Goal: Task Accomplishment & Management: Manage account settings

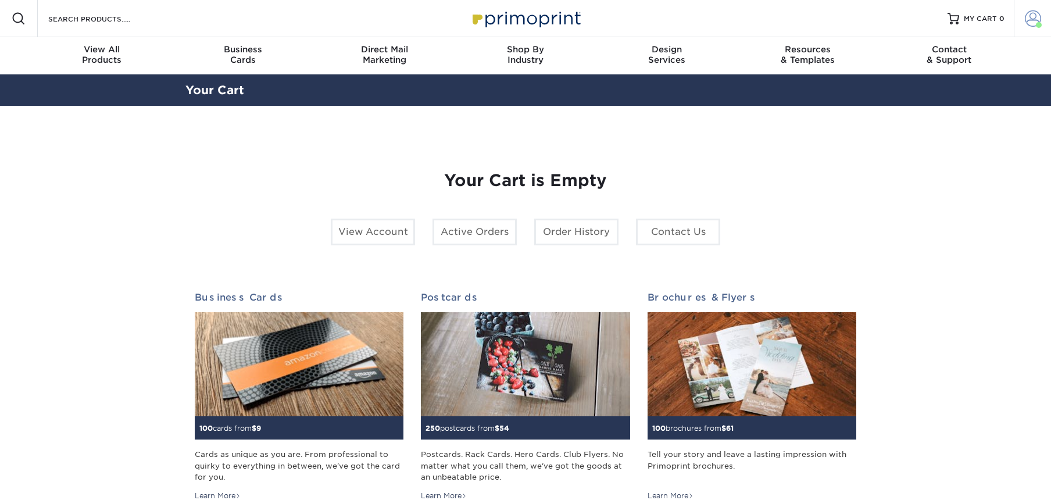
click at [1032, 17] on span at bounding box center [1033, 18] width 16 height 16
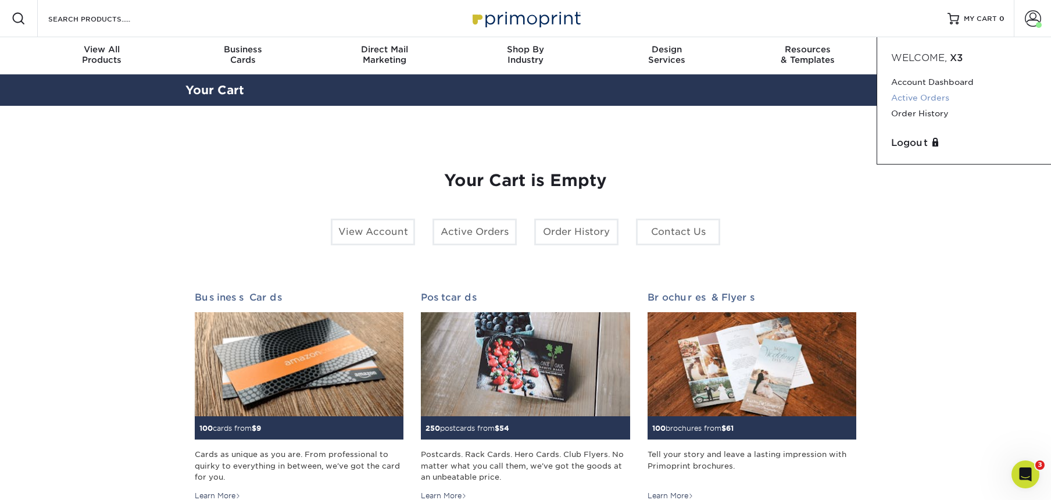
click at [919, 101] on link "Active Orders" at bounding box center [964, 98] width 146 height 16
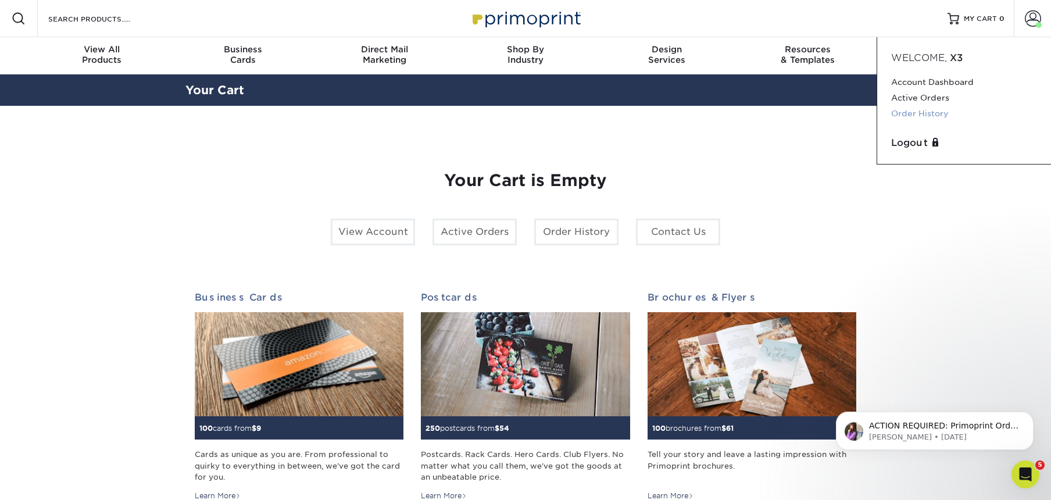
click at [910, 109] on link "Order History" at bounding box center [964, 114] width 146 height 16
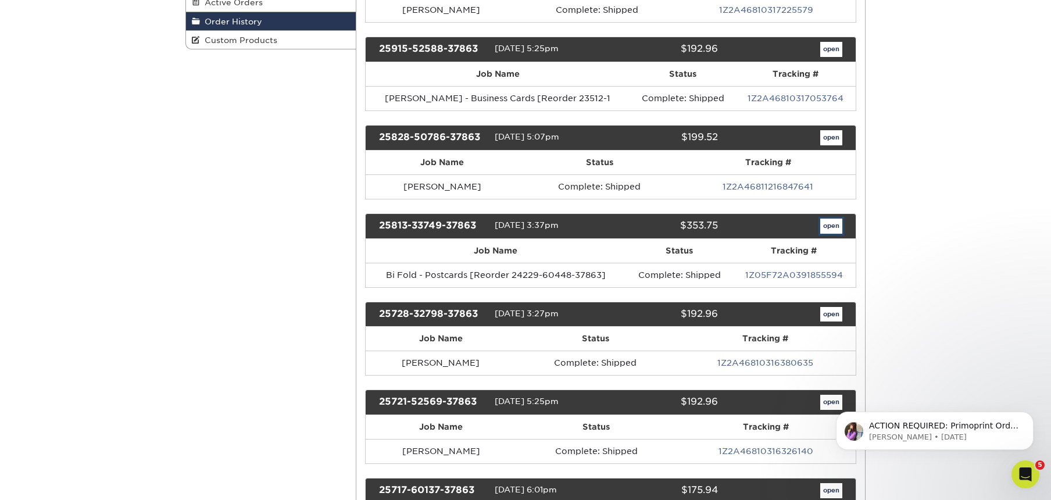
click at [832, 226] on link "open" at bounding box center [832, 226] width 22 height 15
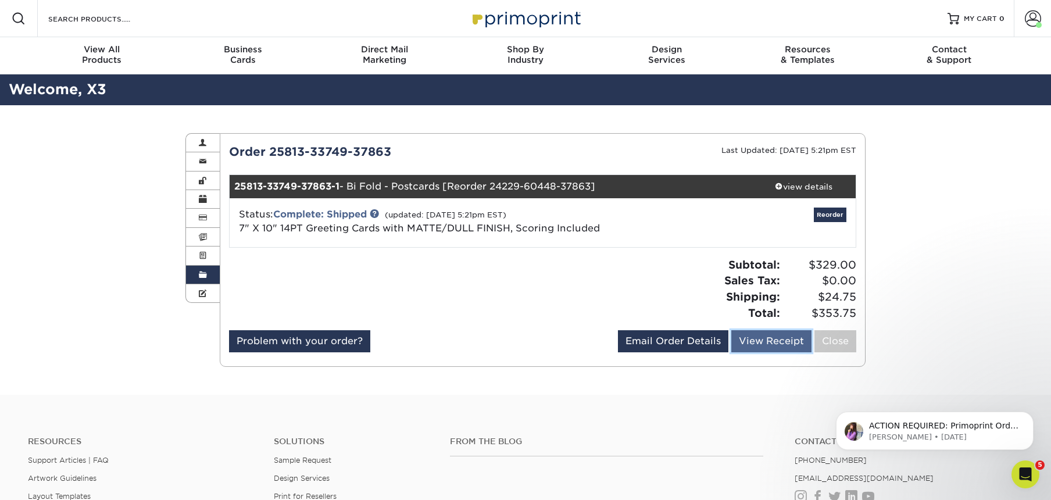
click at [773, 337] on link "View Receipt" at bounding box center [772, 341] width 80 height 22
